Goal: Obtain resource: Download file/media

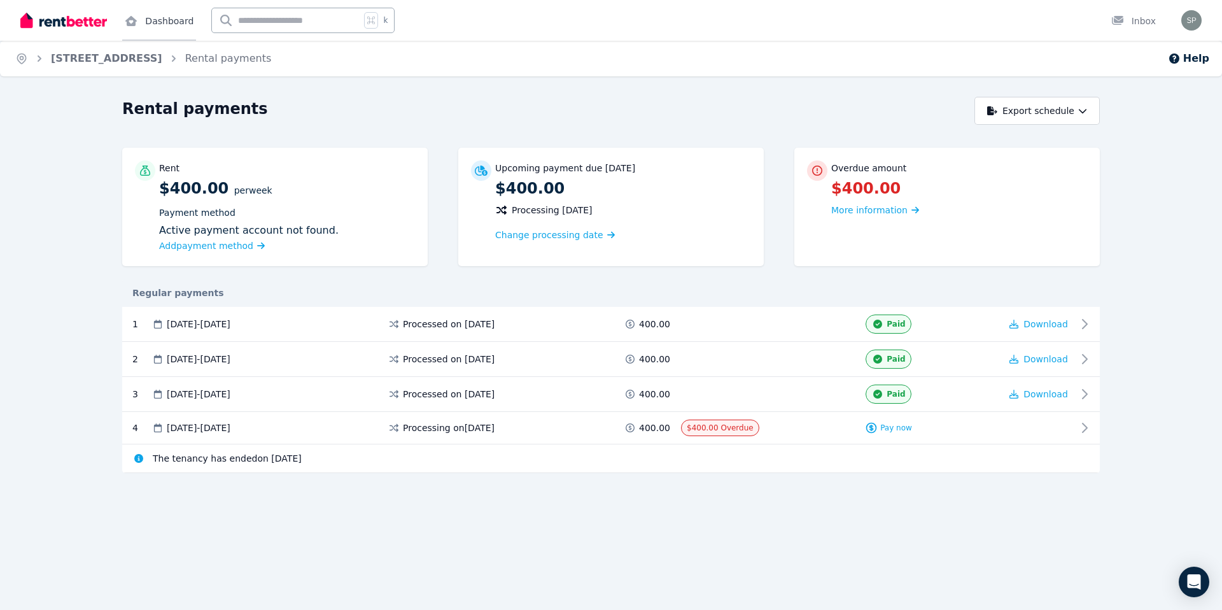
click at [160, 25] on link "Dashboard" at bounding box center [159, 20] width 74 height 41
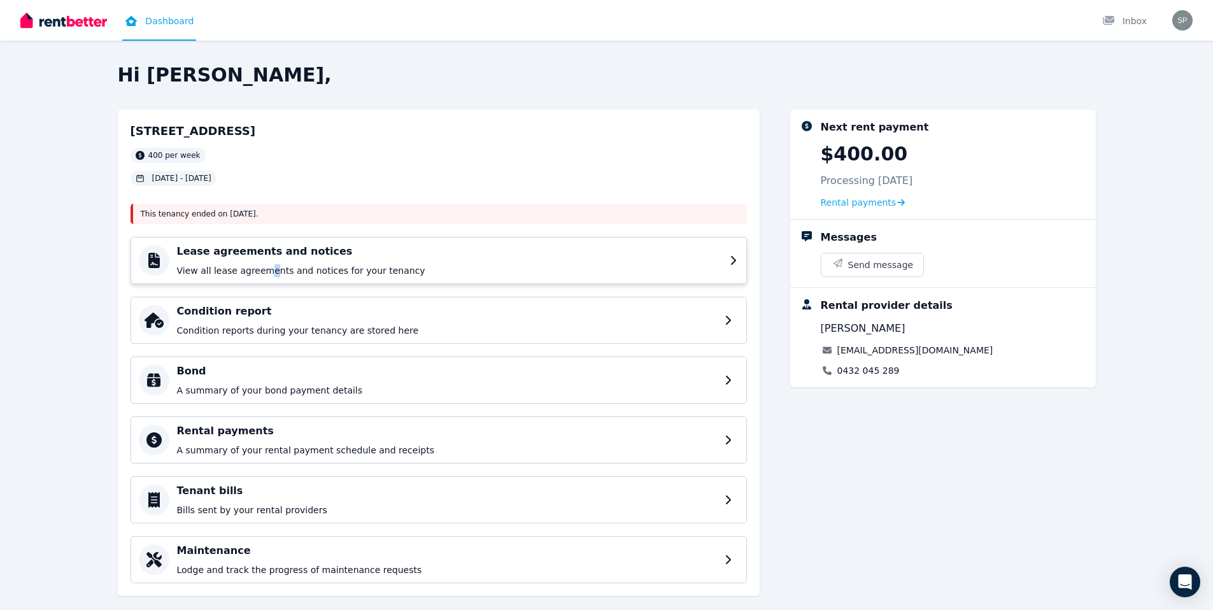
click at [267, 271] on p "View all lease agreements and notices for your tenancy" at bounding box center [449, 270] width 545 height 13
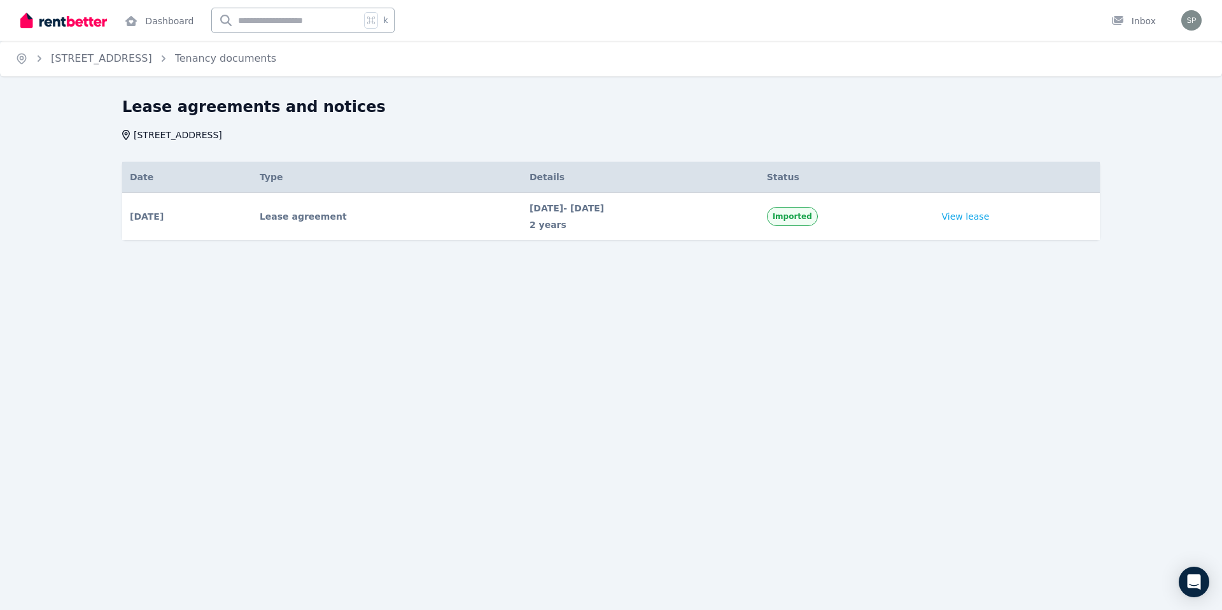
click at [404, 234] on td "Lease agreement" at bounding box center [387, 217] width 270 height 48
click at [979, 212] on link "View lease" at bounding box center [966, 216] width 48 height 13
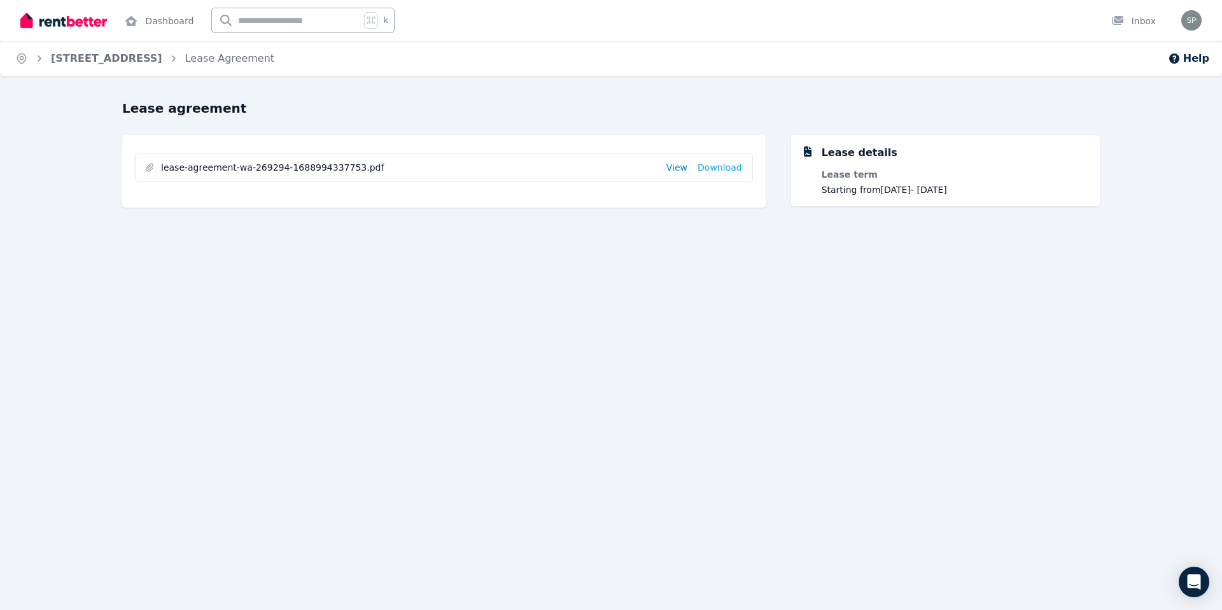
click at [684, 166] on link "View" at bounding box center [677, 167] width 21 height 13
